Goal: Transaction & Acquisition: Purchase product/service

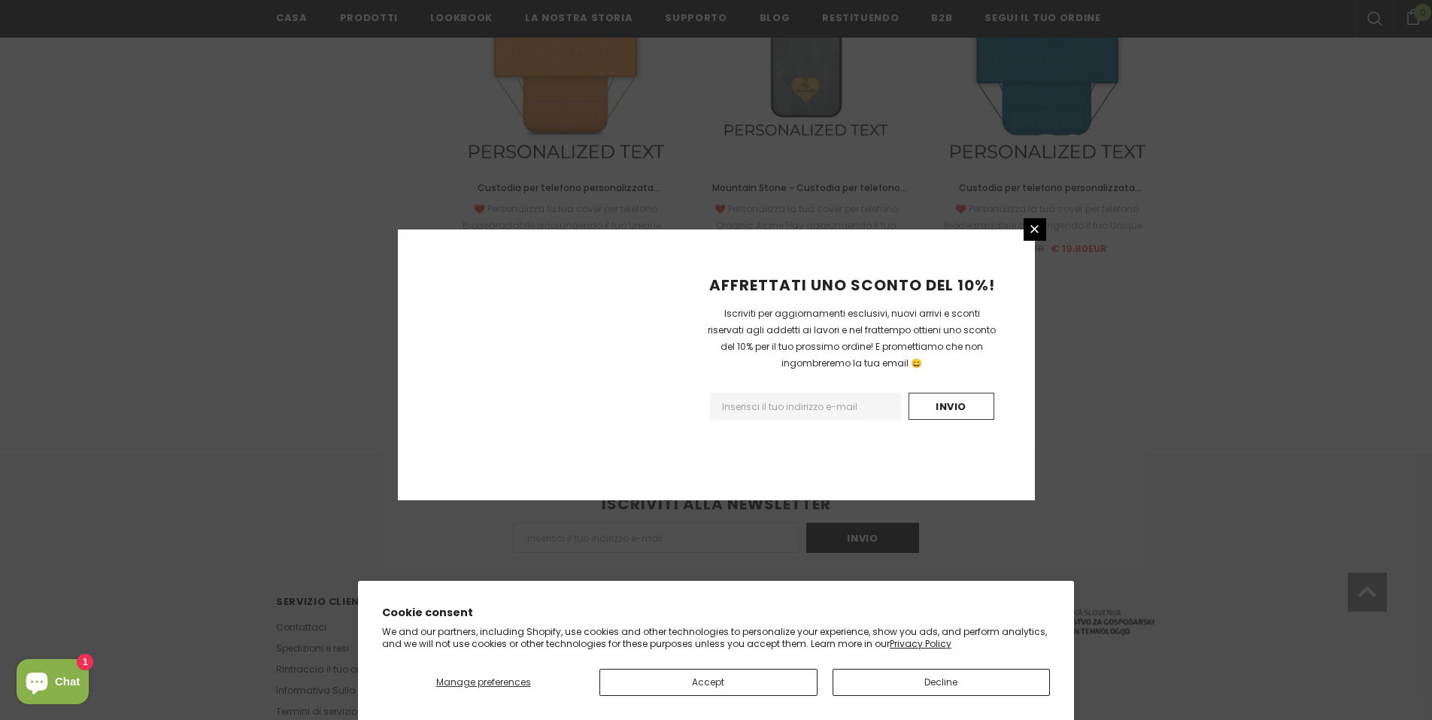
scroll to position [1659, 0]
